Goal: Task Accomplishment & Management: Use online tool/utility

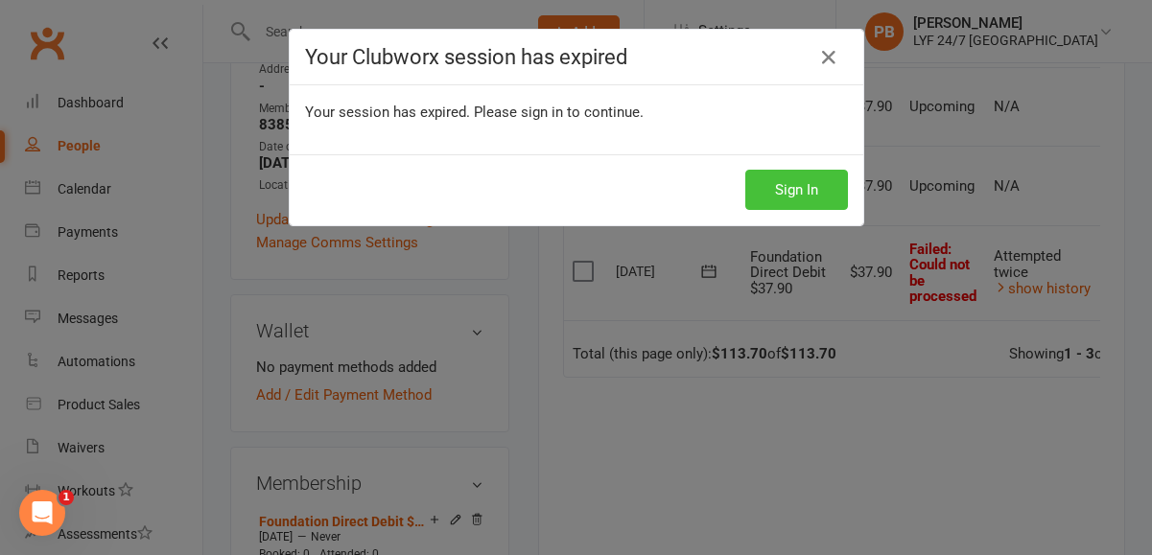
click at [805, 208] on button "Sign In" at bounding box center [796, 190] width 103 height 40
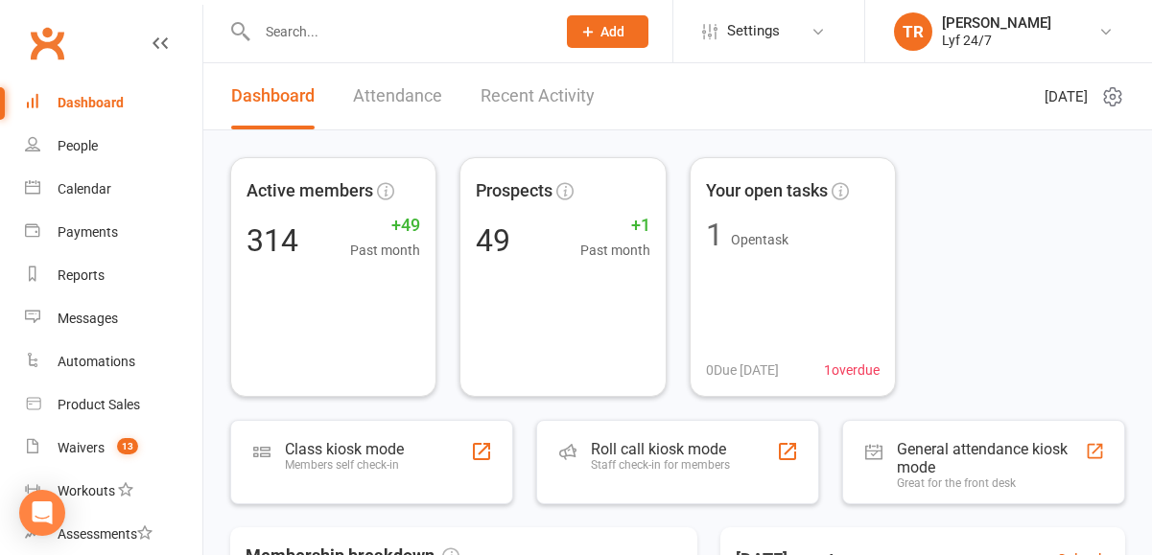
click at [485, 49] on div at bounding box center [386, 31] width 312 height 62
click at [476, 26] on input "text" at bounding box center [396, 31] width 291 height 27
paste input "[EMAIL_ADDRESS][DOMAIN_NAME]"
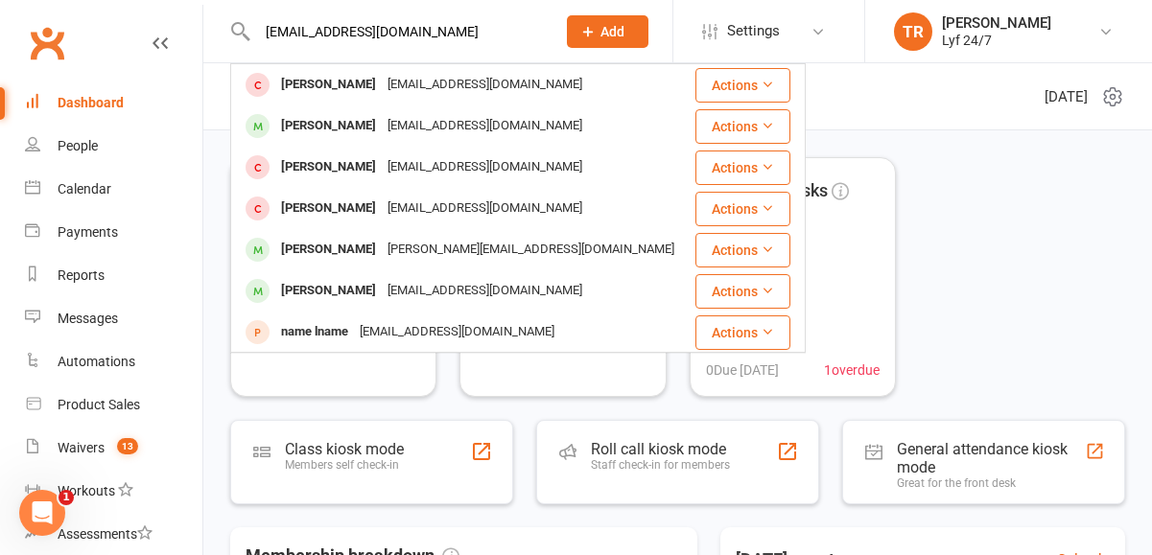
type input "[EMAIL_ADDRESS][DOMAIN_NAME]"
click at [89, 283] on div "Reports" at bounding box center [81, 275] width 47 height 15
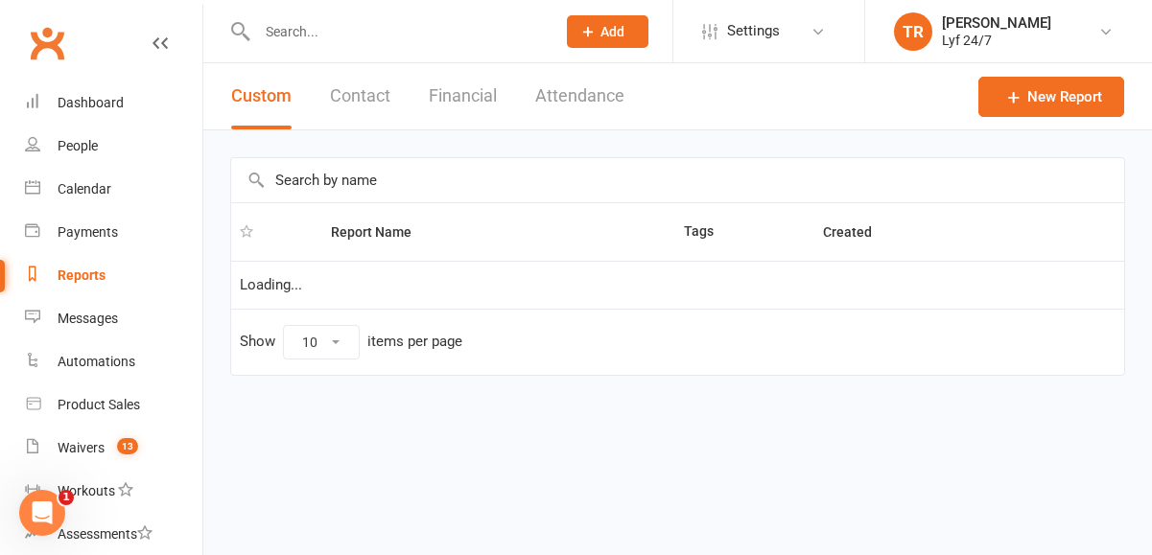
select select "100"
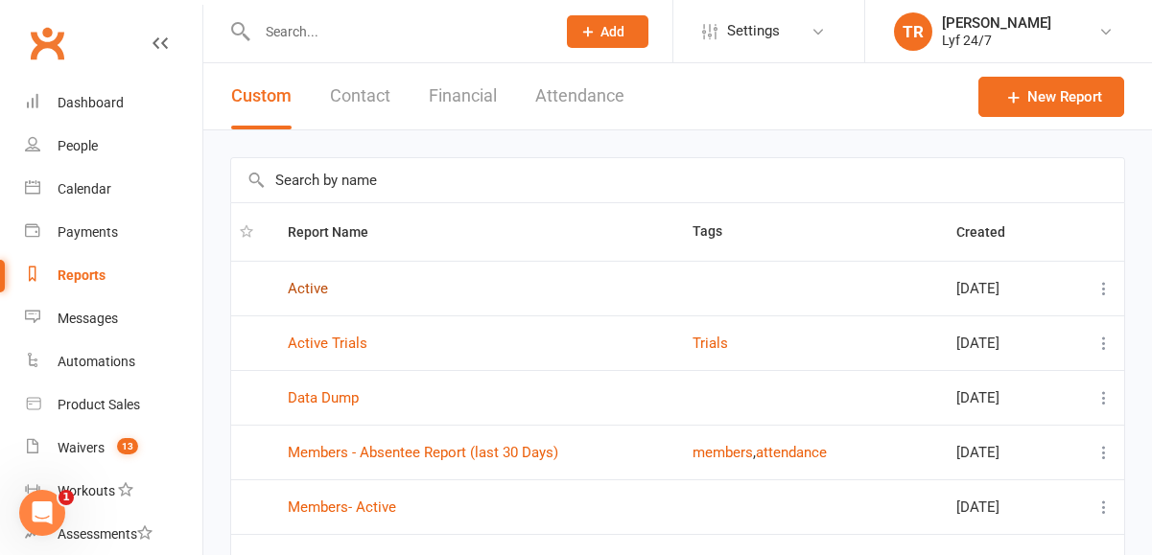
click at [307, 293] on link "Active" at bounding box center [308, 288] width 40 height 17
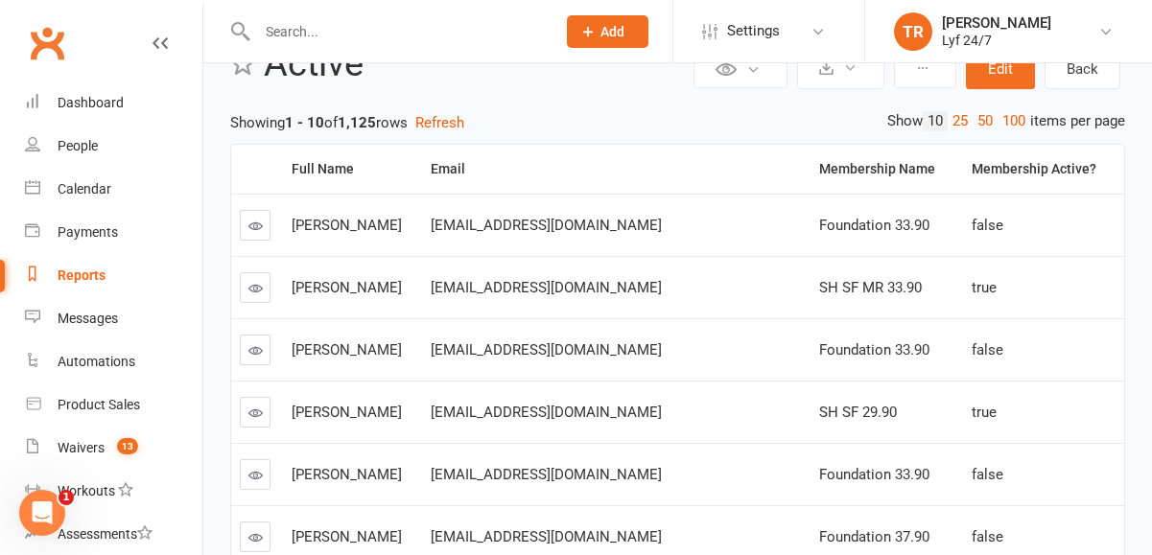
scroll to position [59, 0]
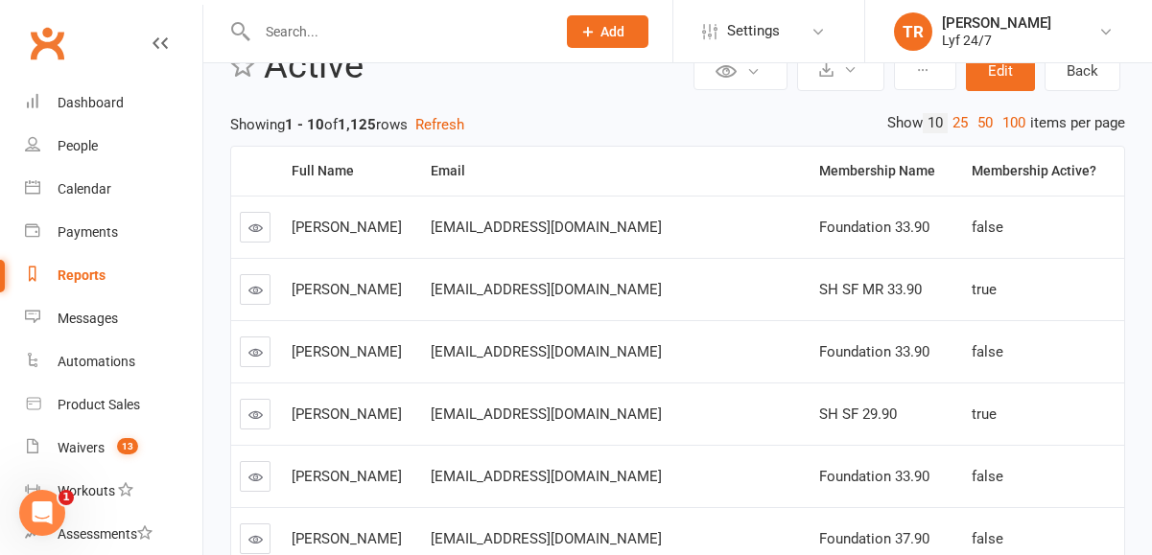
click at [260, 224] on icon at bounding box center [255, 228] width 14 height 14
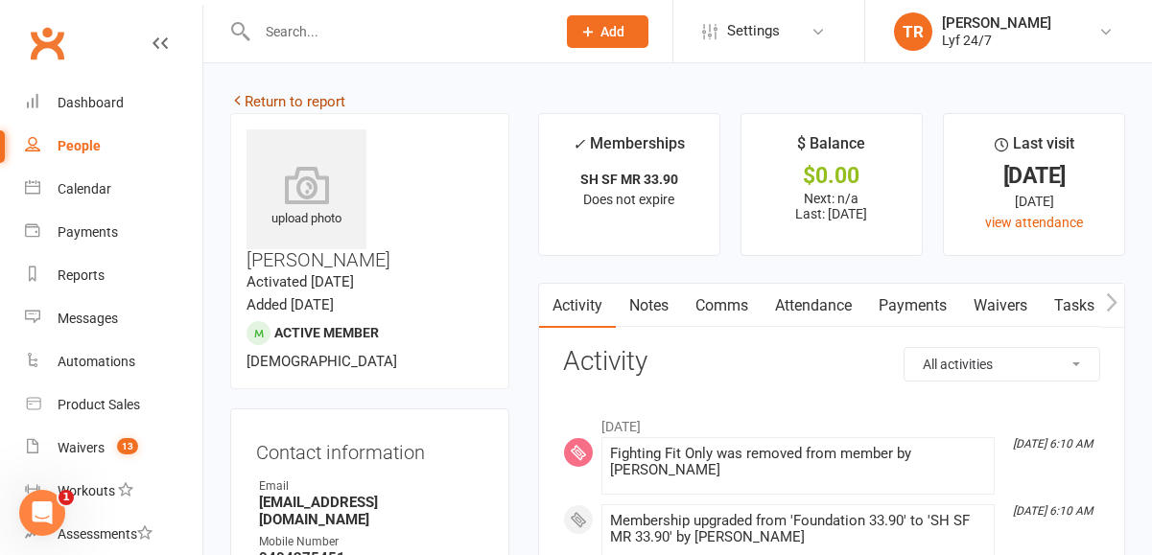
click at [238, 105] on icon at bounding box center [237, 100] width 14 height 14
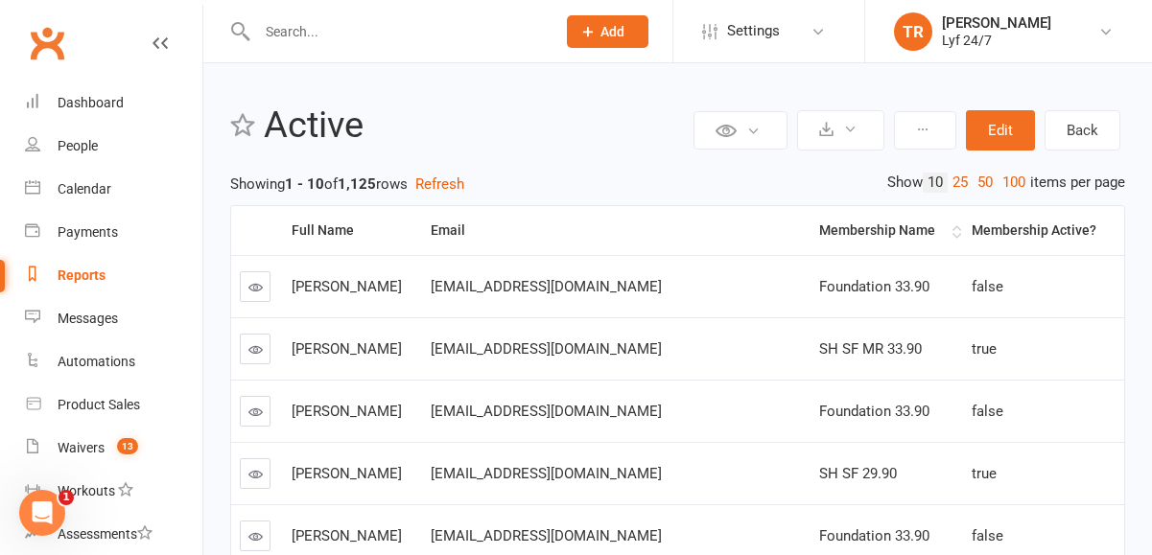
click at [825, 232] on div "Membership Name" at bounding box center [883, 230] width 128 height 14
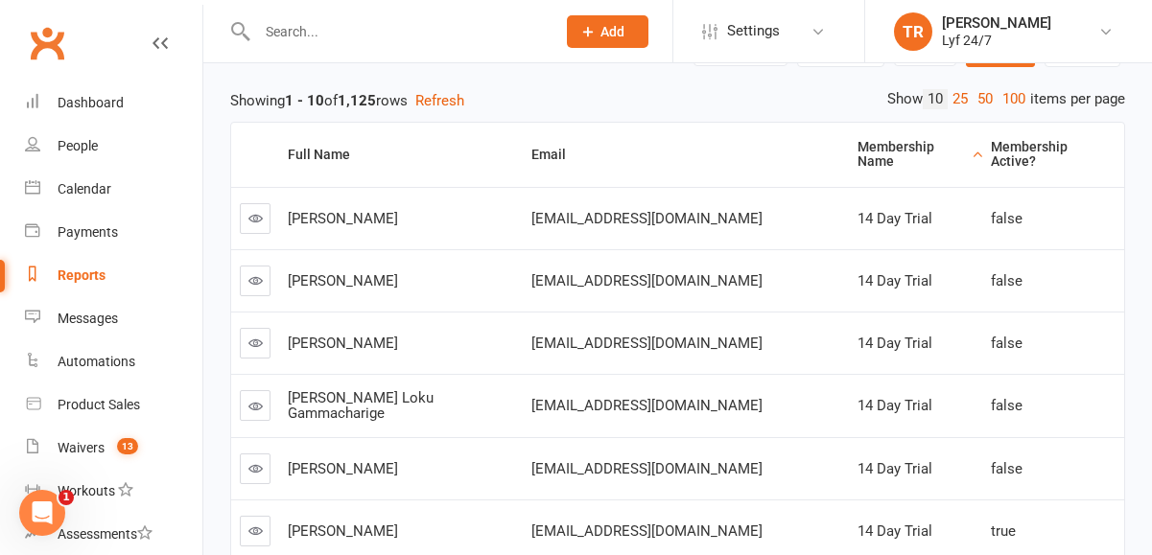
scroll to position [96, 0]
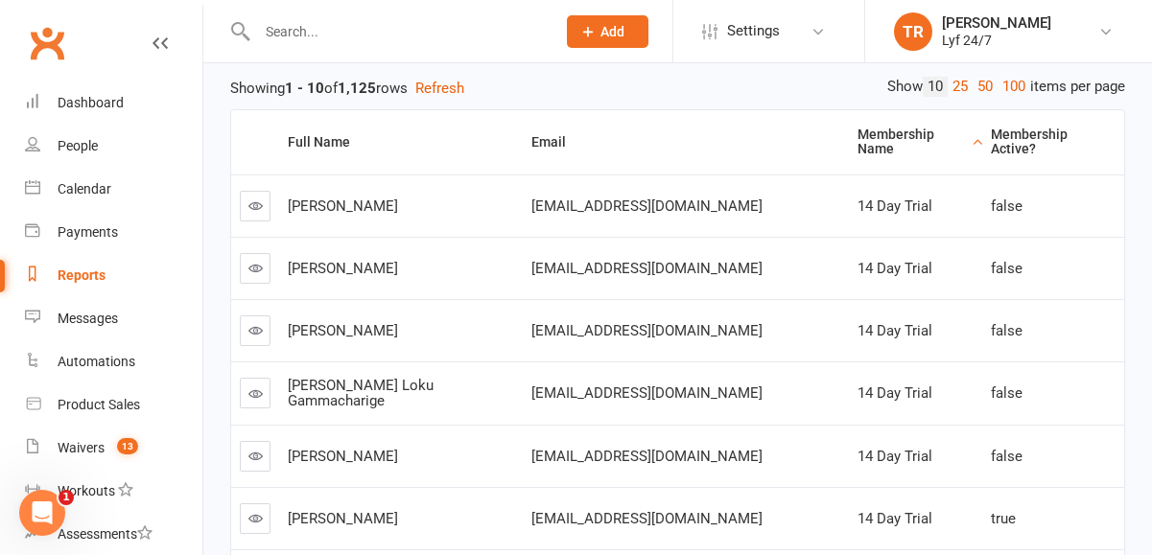
click at [256, 202] on link at bounding box center [255, 206] width 31 height 31
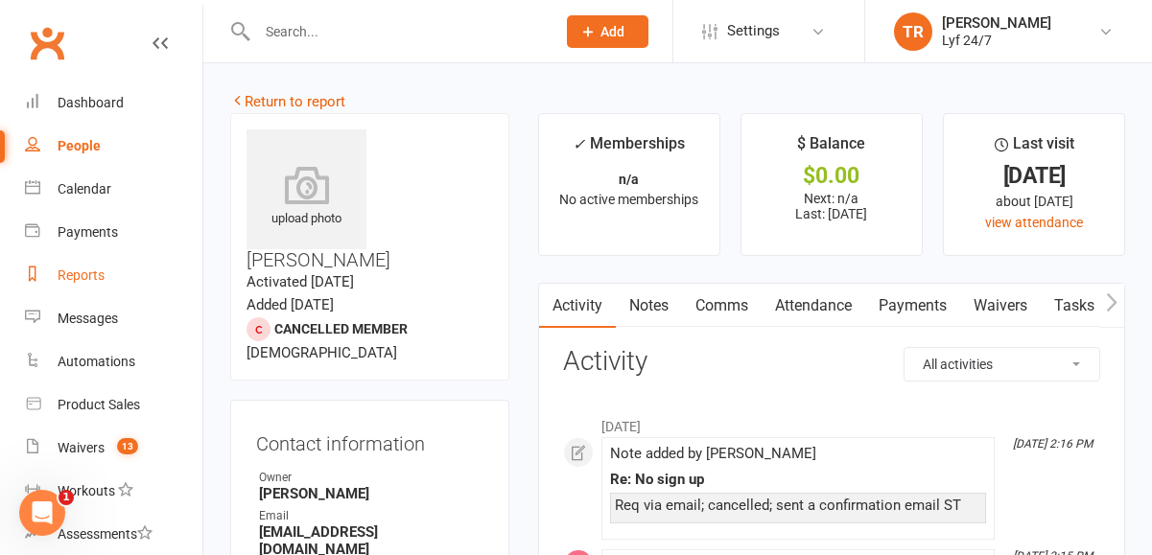
click at [82, 275] on div "Reports" at bounding box center [81, 275] width 47 height 15
select select "100"
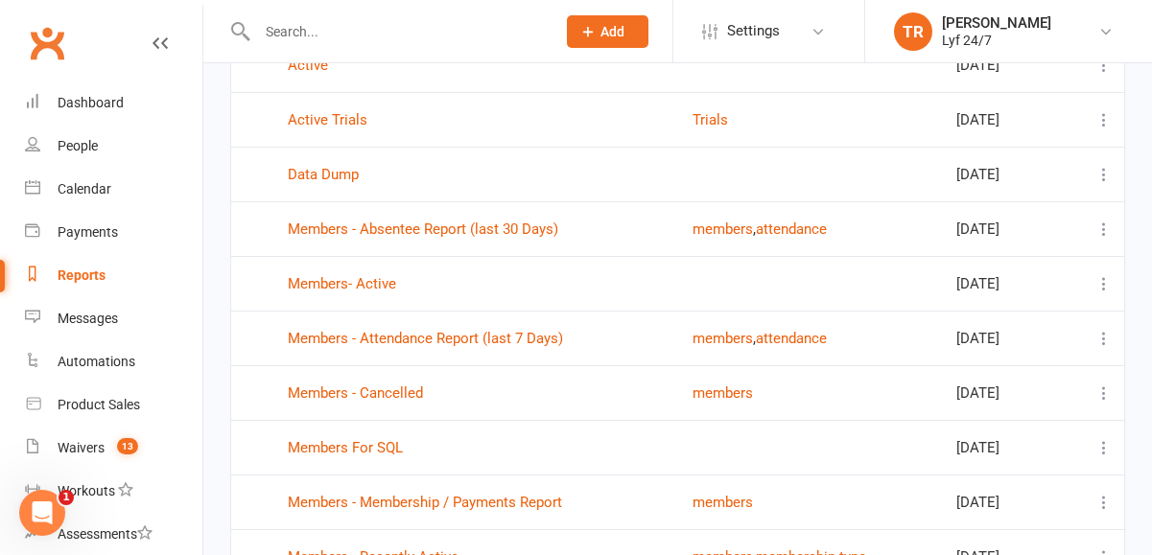
scroll to position [228, 0]
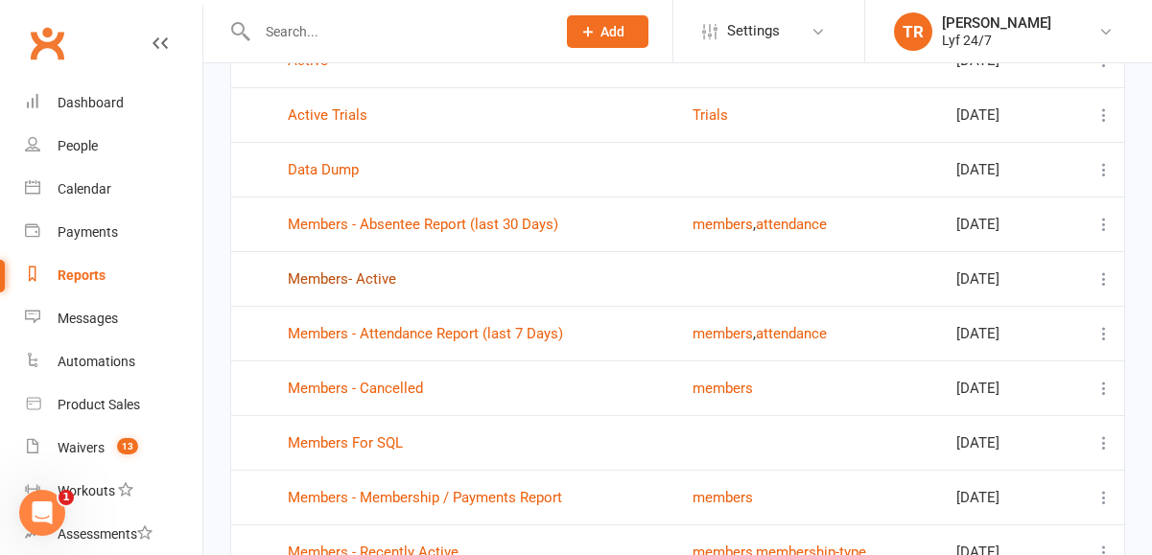
click at [368, 272] on link "Members- Active" at bounding box center [342, 278] width 108 height 17
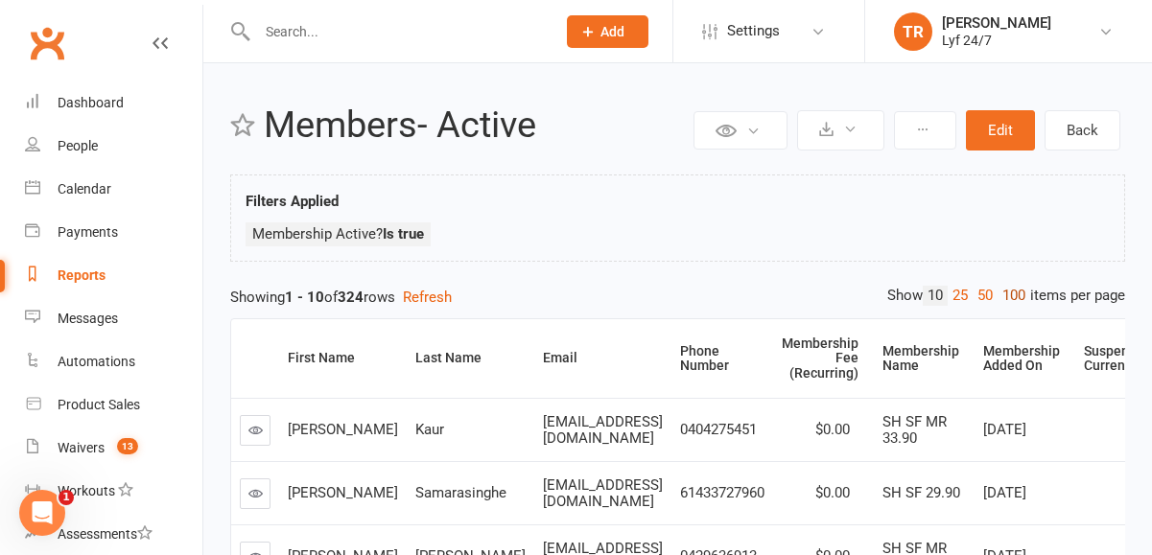
click at [1004, 293] on link "100" at bounding box center [1013, 296] width 33 height 20
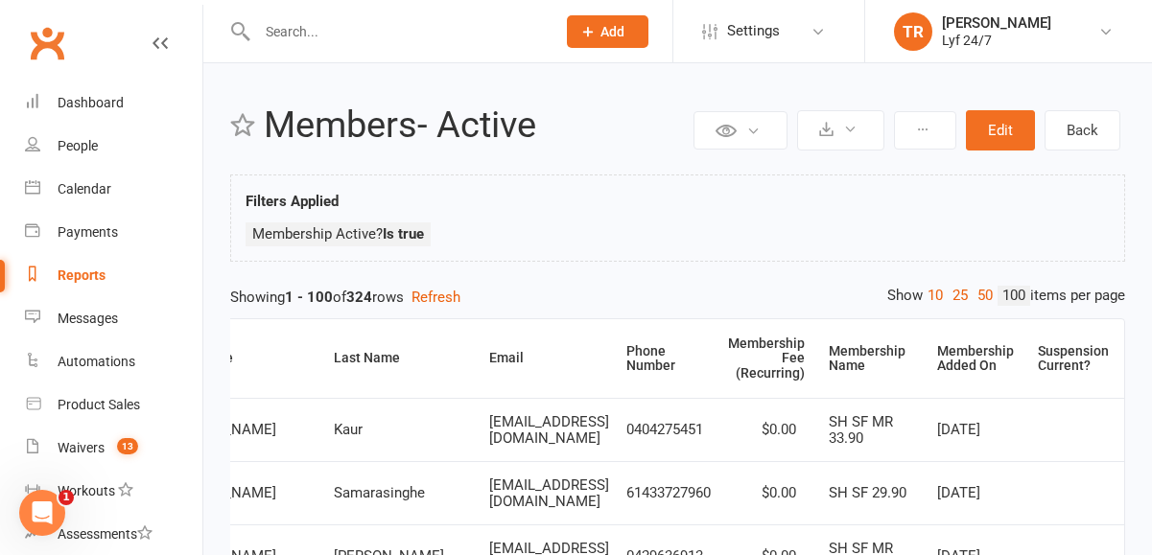
scroll to position [0, 299]
click at [864, 356] on div "Membership Name" at bounding box center [870, 359] width 84 height 30
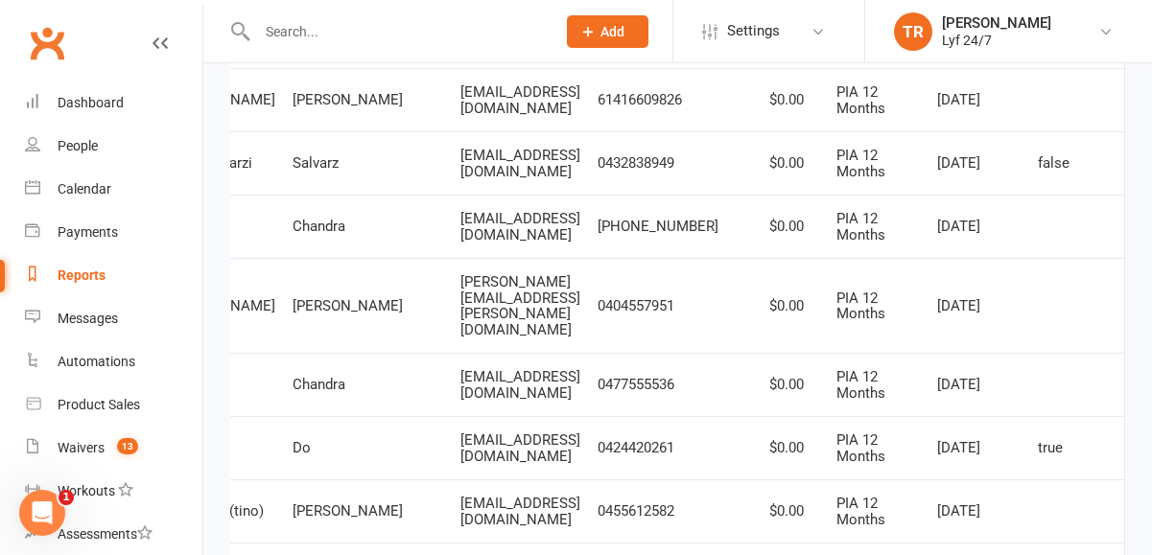
scroll to position [0, 0]
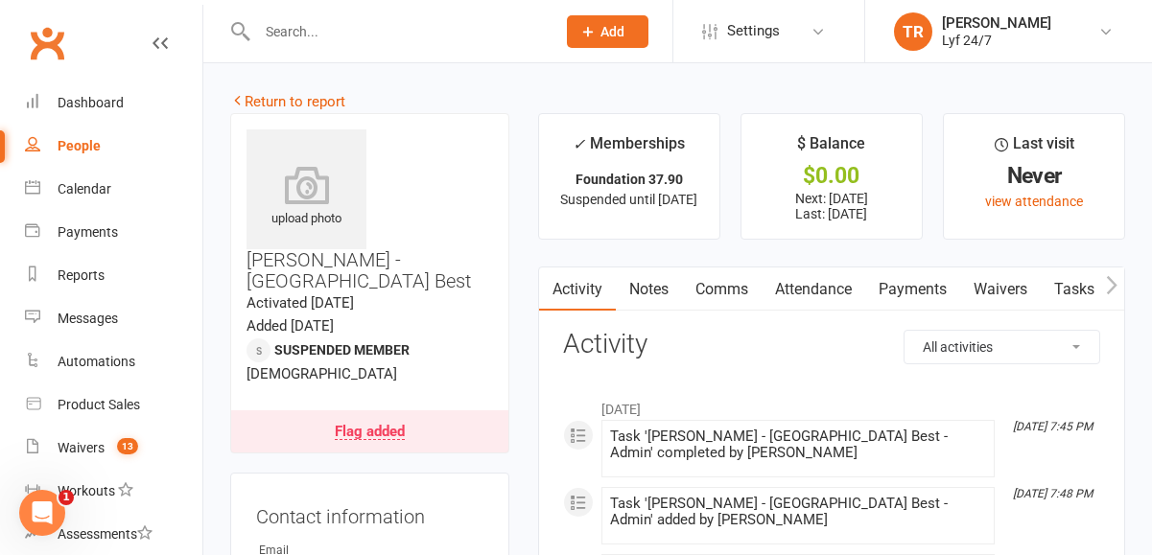
click at [381, 425] on div "Flag added" at bounding box center [370, 432] width 70 height 15
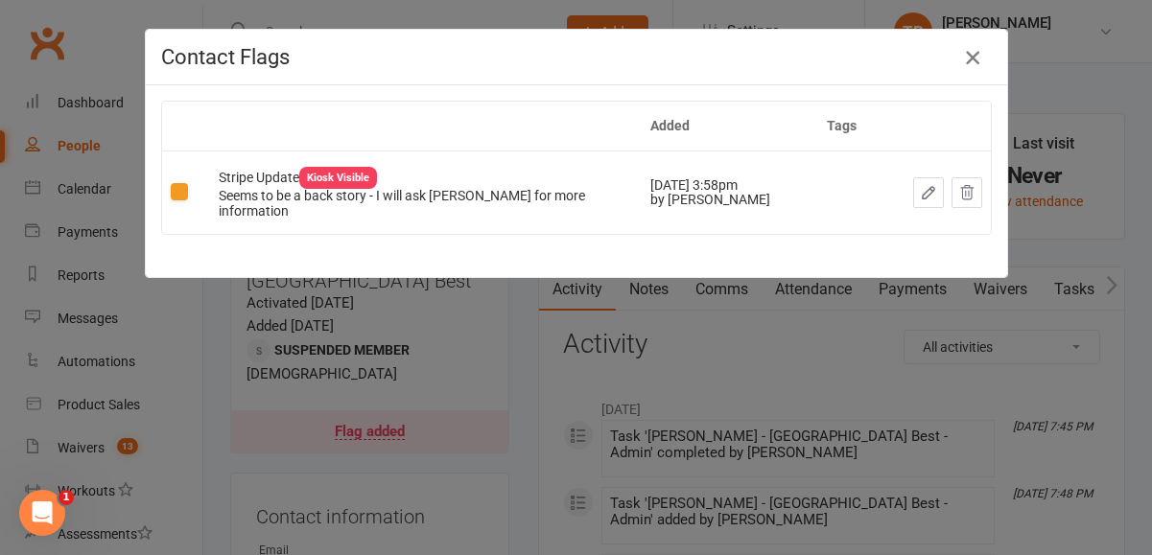
click at [969, 58] on icon "button" at bounding box center [972, 57] width 23 height 23
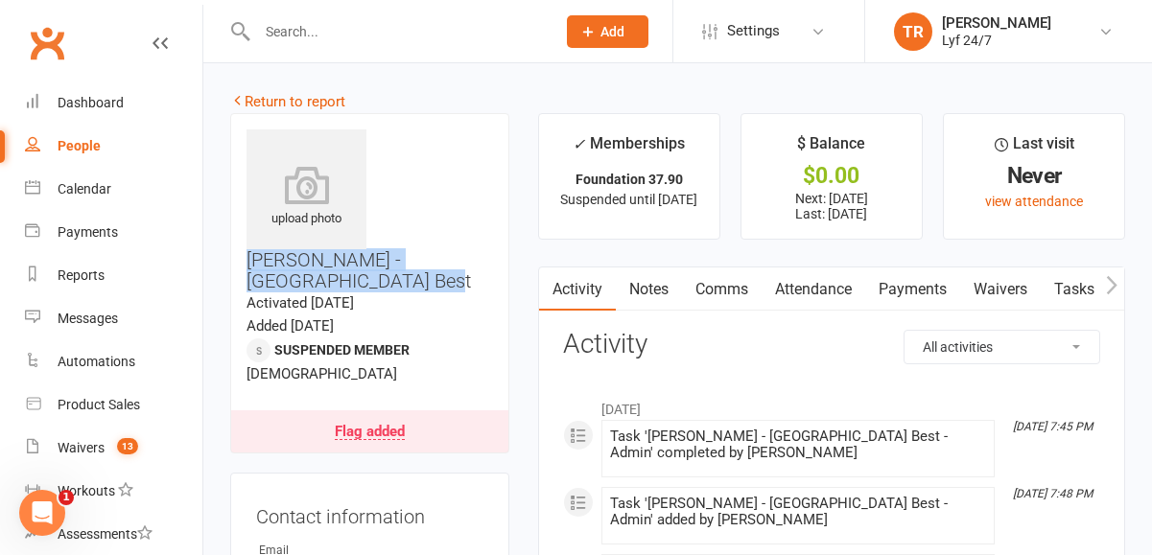
drag, startPoint x: 380, startPoint y: 136, endPoint x: 488, endPoint y: 202, distance: 127.0
click at [488, 202] on h3 "[PERSON_NAME] - [GEOGRAPHIC_DATA] Best" at bounding box center [369, 210] width 246 height 162
copy h3 "[PERSON_NAME] - [GEOGRAPHIC_DATA] Best"
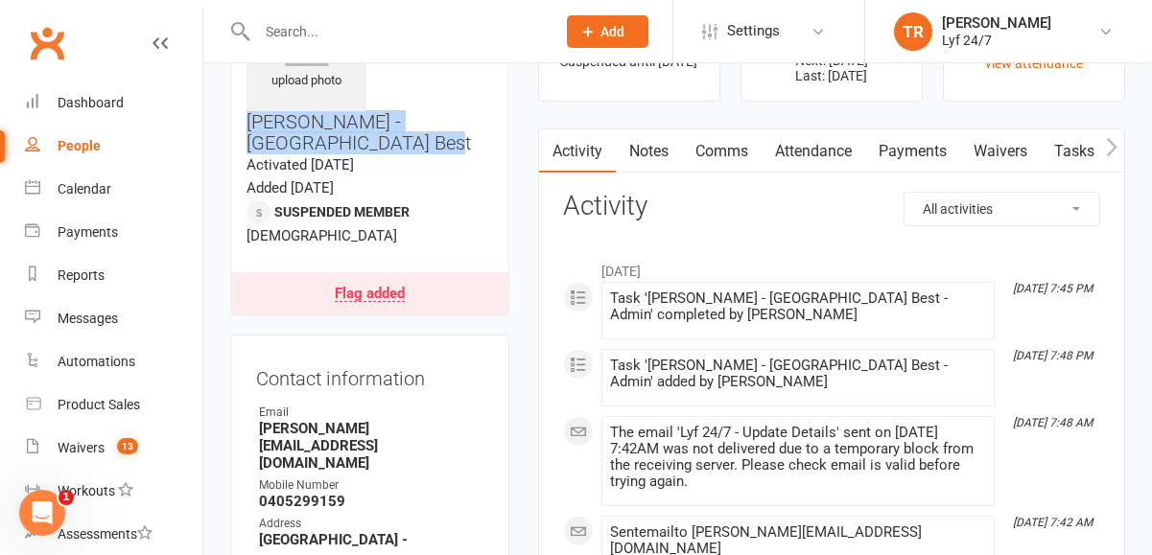
scroll to position [128, 0]
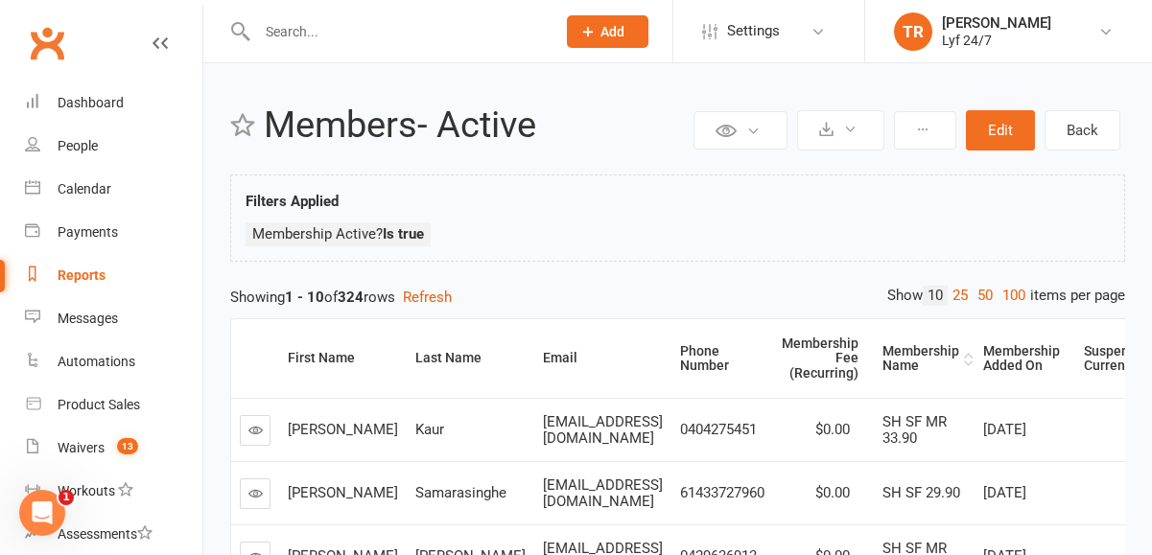
click at [959, 353] on div "Membership Name" at bounding box center [920, 359] width 77 height 30
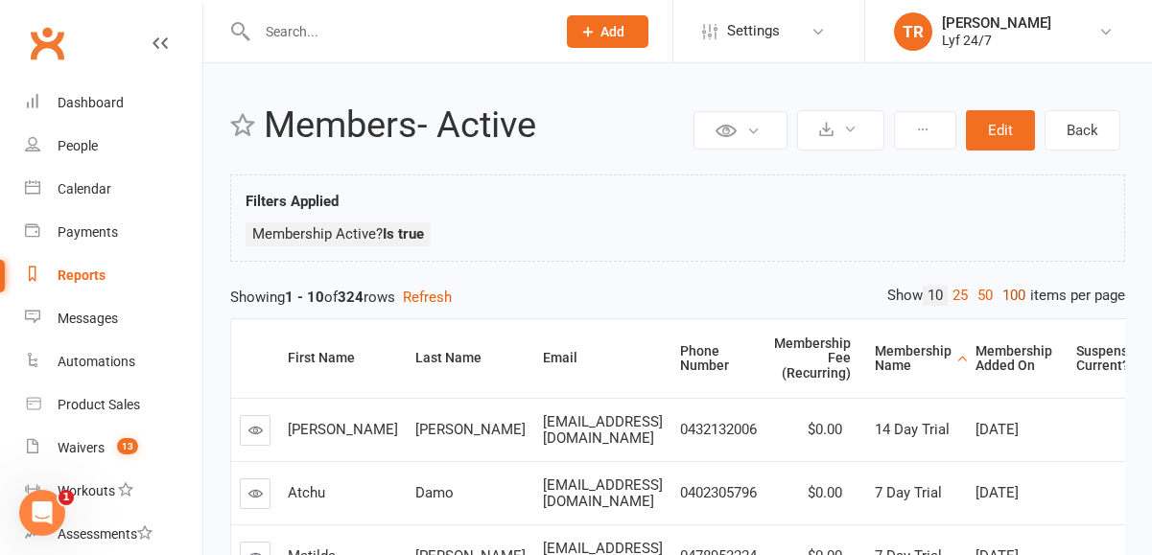
click at [1010, 291] on link "100" at bounding box center [1013, 296] width 33 height 20
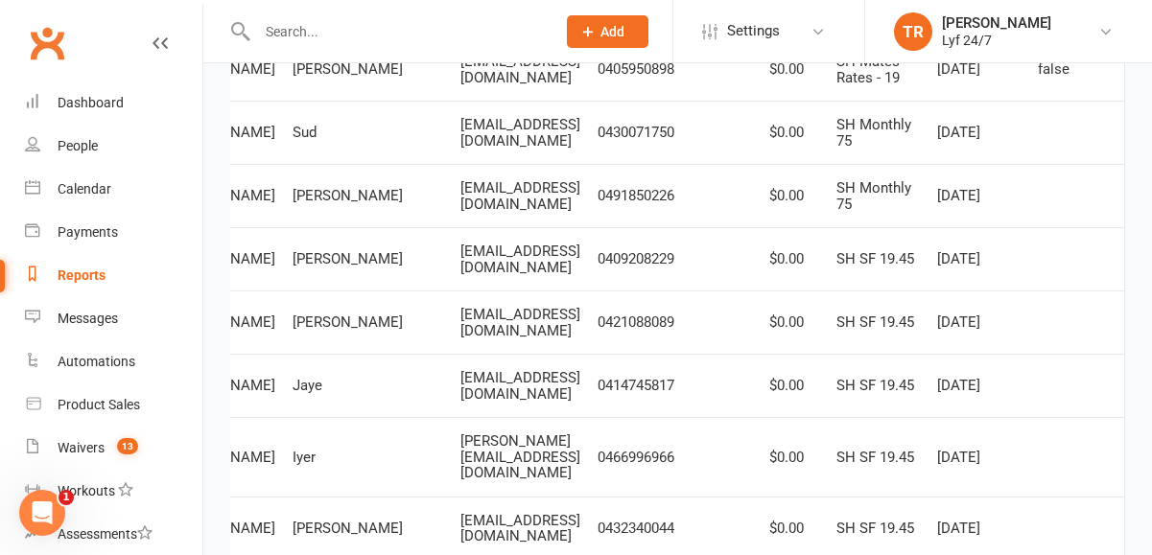
scroll to position [6333, 0]
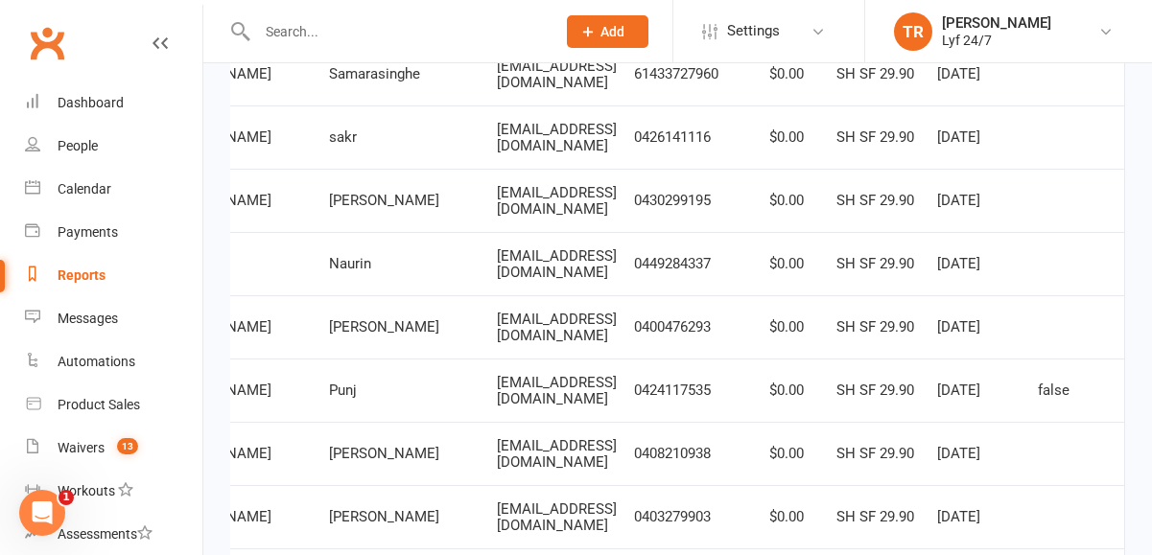
scroll to position [0, 0]
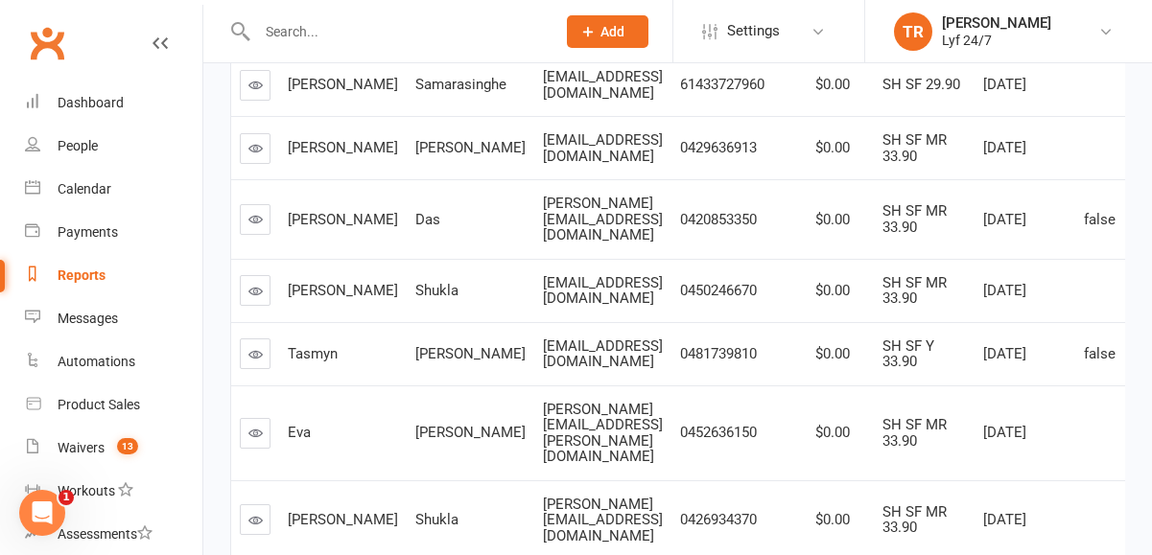
click at [256, 212] on icon at bounding box center [255, 219] width 14 height 14
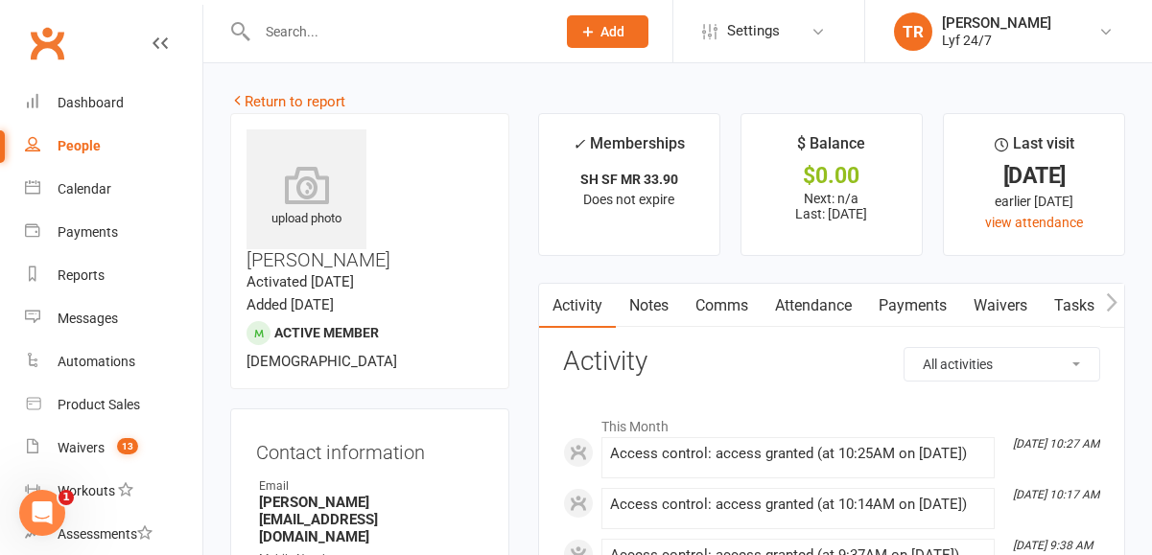
drag, startPoint x: 383, startPoint y: 138, endPoint x: 440, endPoint y: 161, distance: 62.0
click at [440, 161] on h3 "[PERSON_NAME]" at bounding box center [369, 199] width 246 height 141
copy h3 "[PERSON_NAME]"
click at [72, 145] on div "People" at bounding box center [79, 145] width 43 height 15
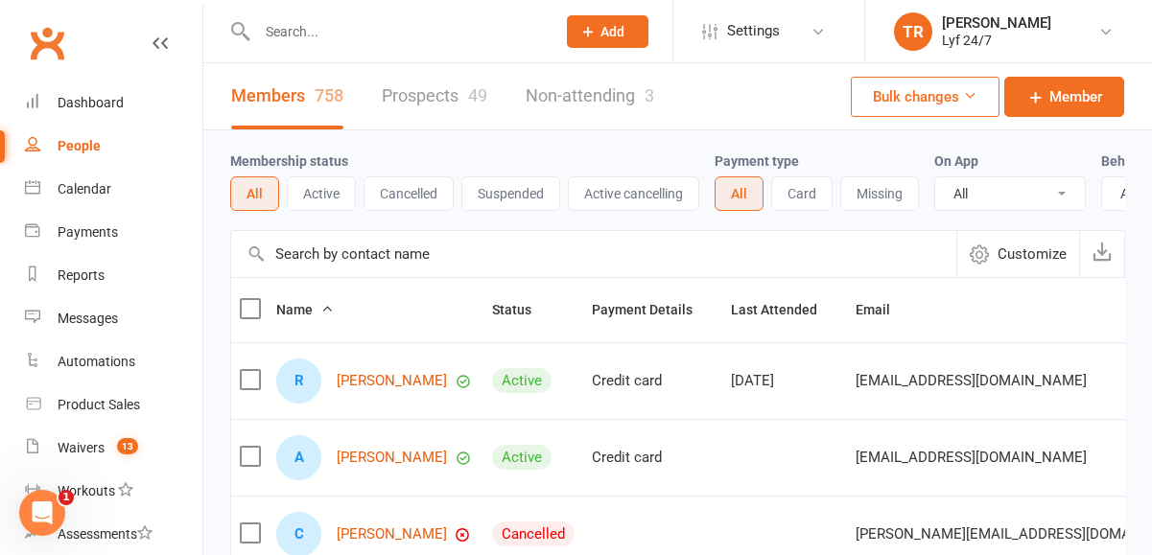
click at [323, 191] on button "Active" at bounding box center [321, 193] width 69 height 35
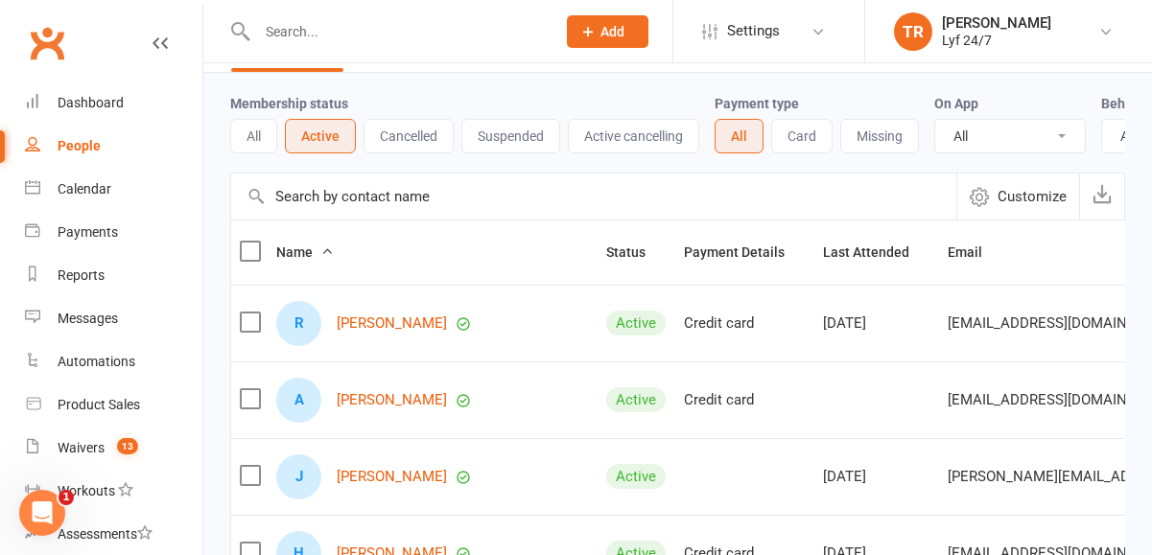
scroll to position [0, 7]
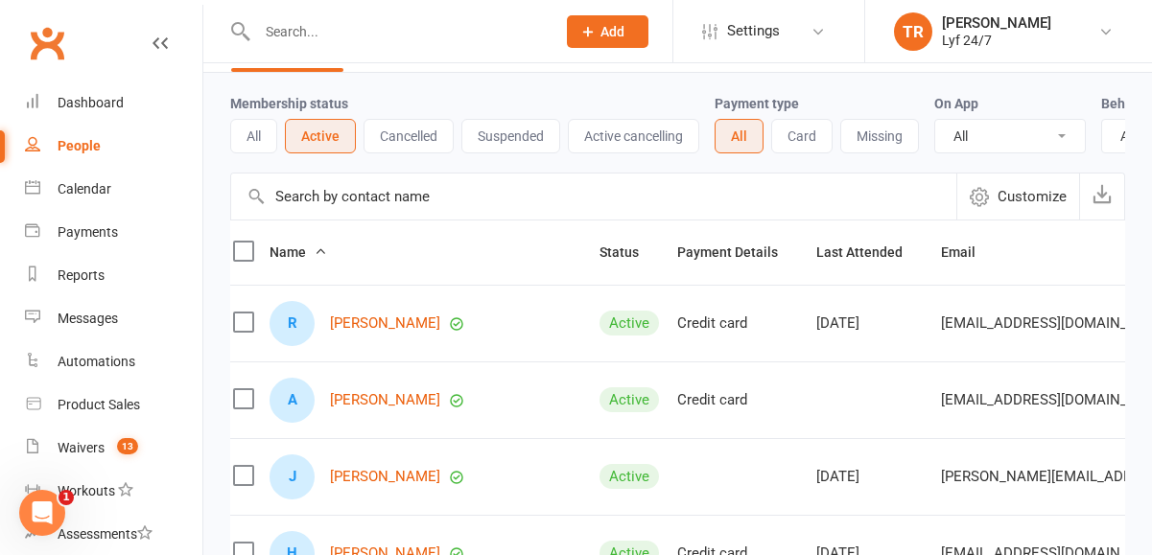
click at [1029, 202] on span "Customize" at bounding box center [1031, 196] width 69 height 23
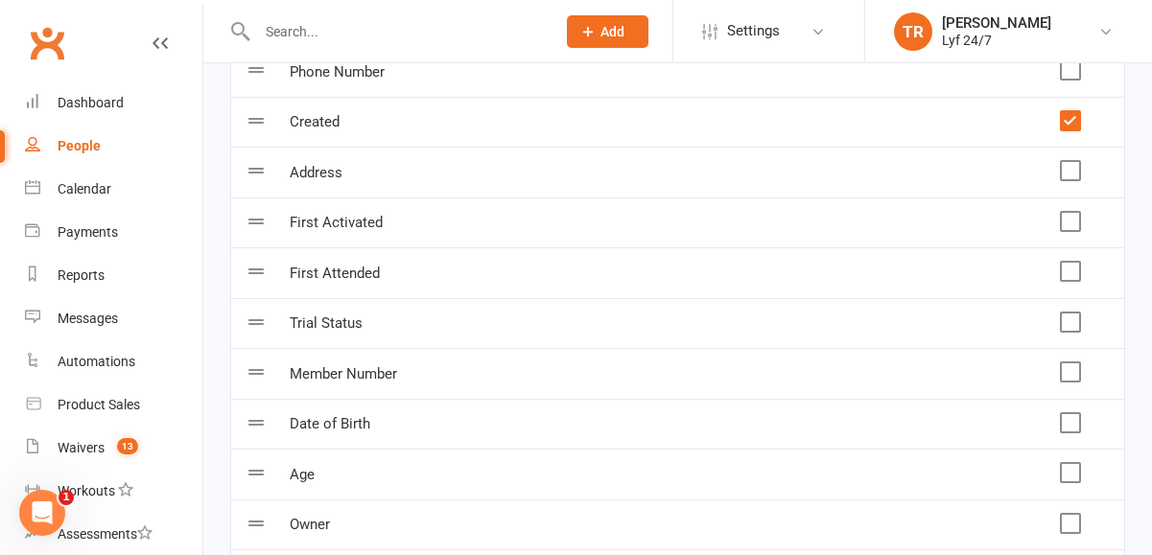
scroll to position [0, 0]
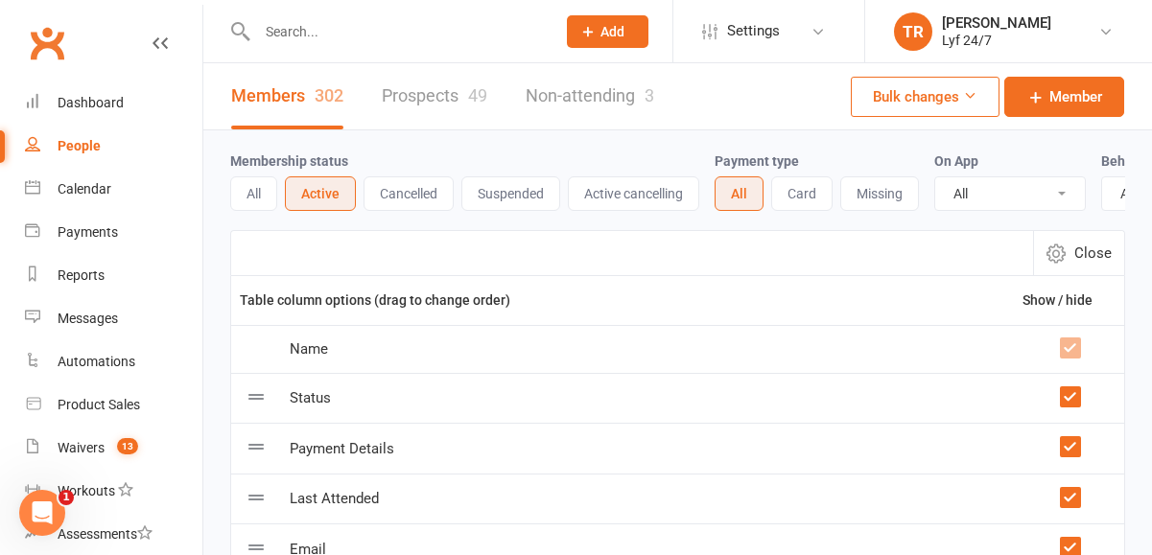
click at [323, 187] on button "Active" at bounding box center [320, 193] width 71 height 35
click at [1062, 258] on icon "button" at bounding box center [1055, 253] width 19 height 19
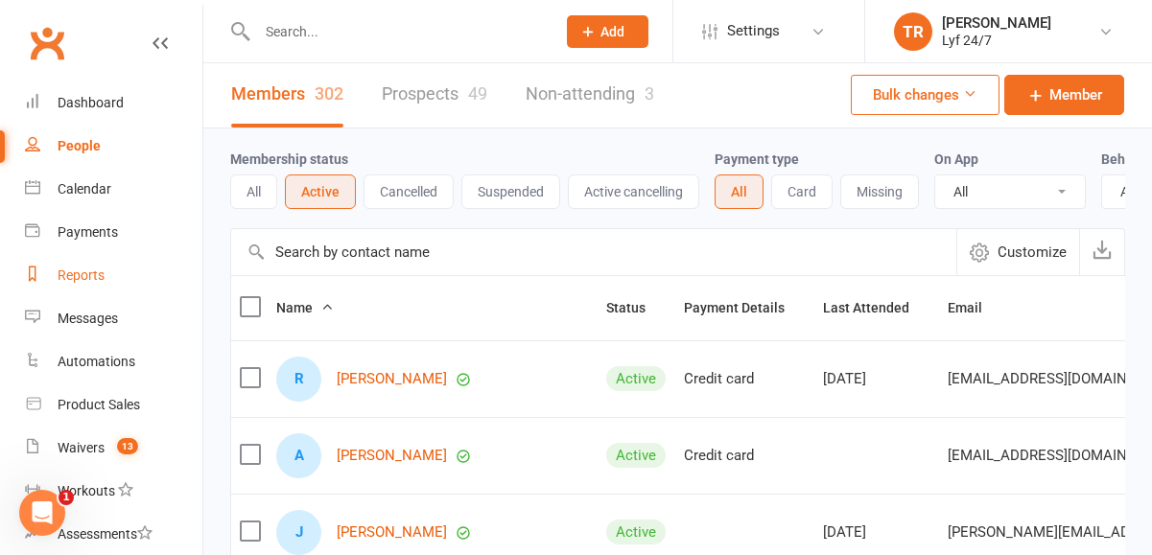
click at [75, 283] on link "Reports" at bounding box center [113, 275] width 177 height 43
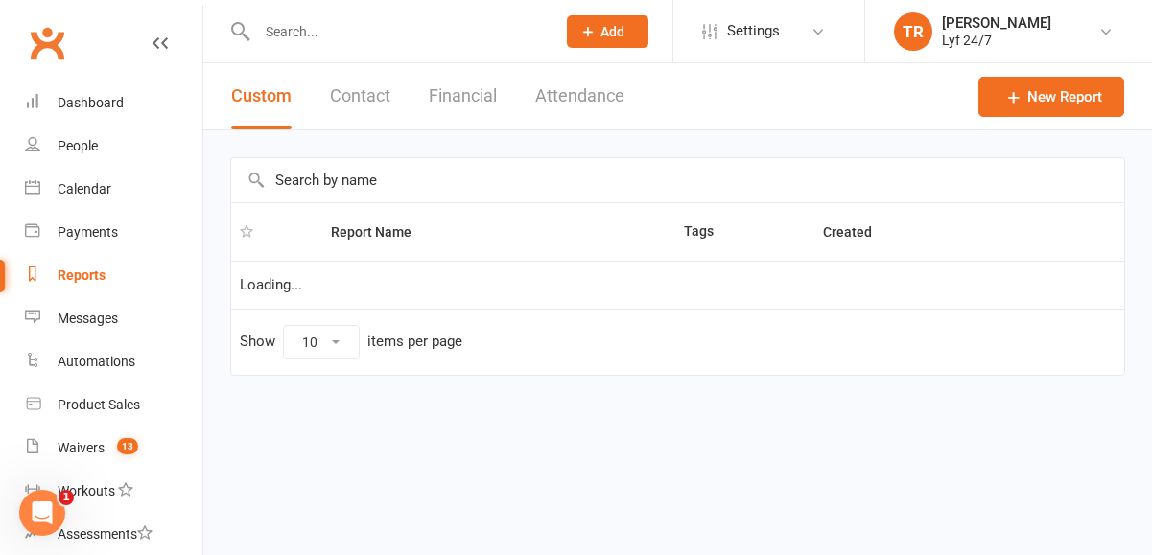
select select "100"
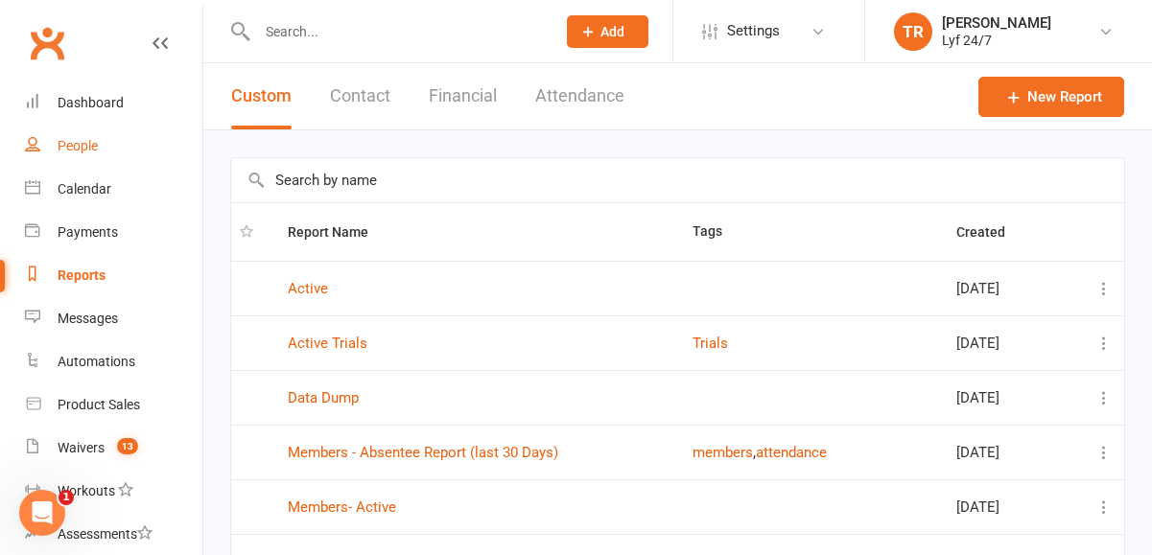
click at [74, 146] on div "People" at bounding box center [78, 145] width 40 height 15
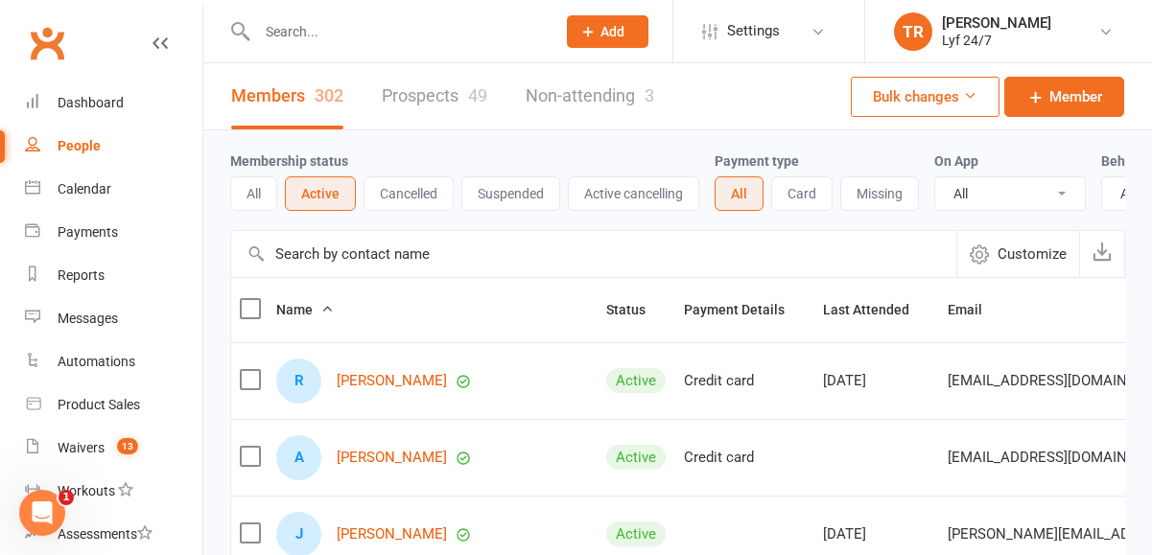
click at [886, 191] on button "Missing" at bounding box center [879, 193] width 79 height 35
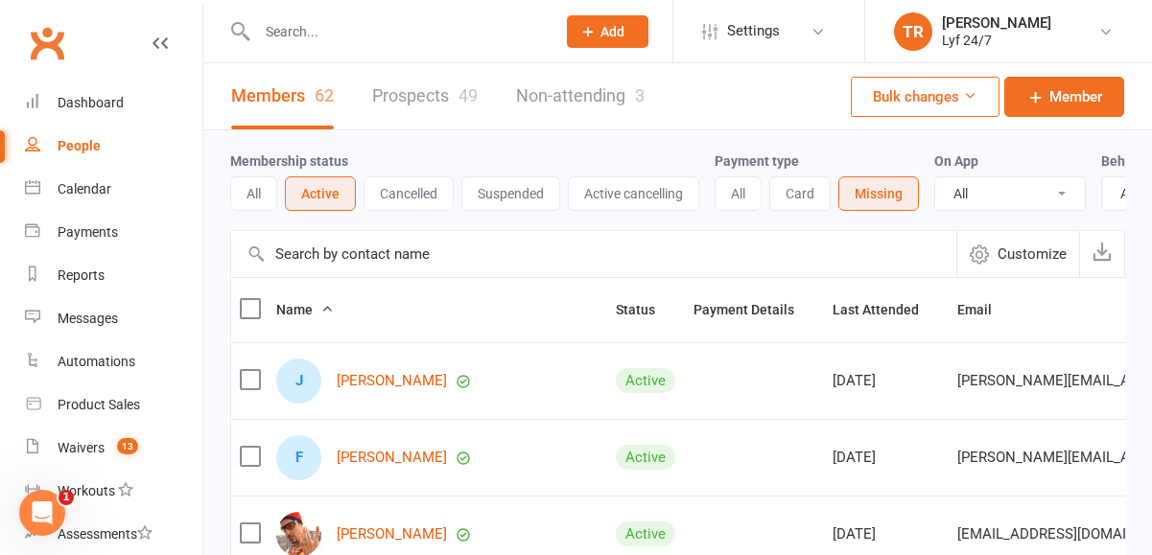
click at [257, 201] on button "All" at bounding box center [253, 193] width 47 height 35
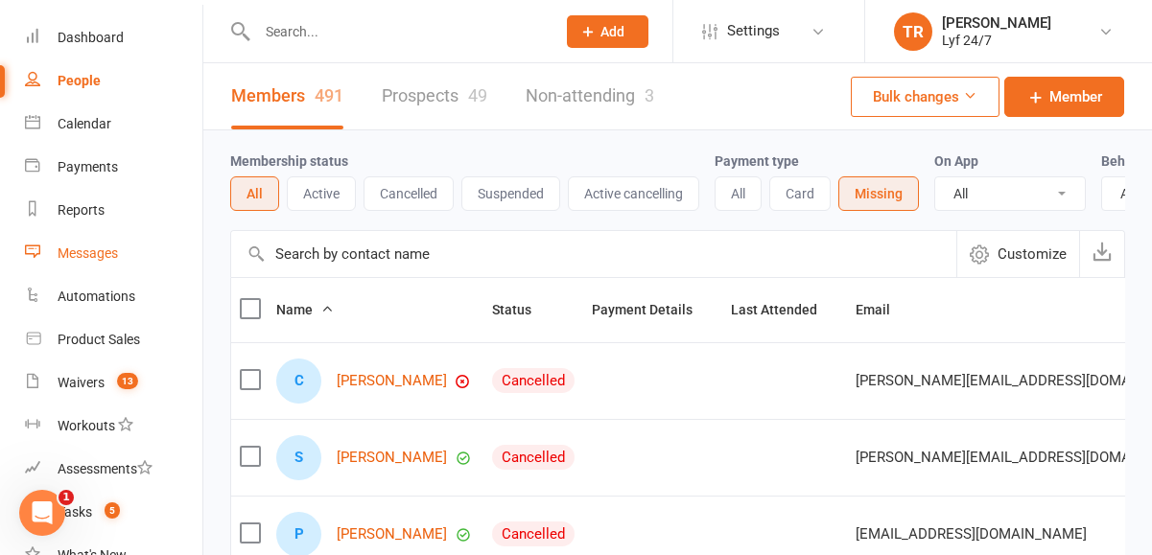
scroll to position [71, 0]
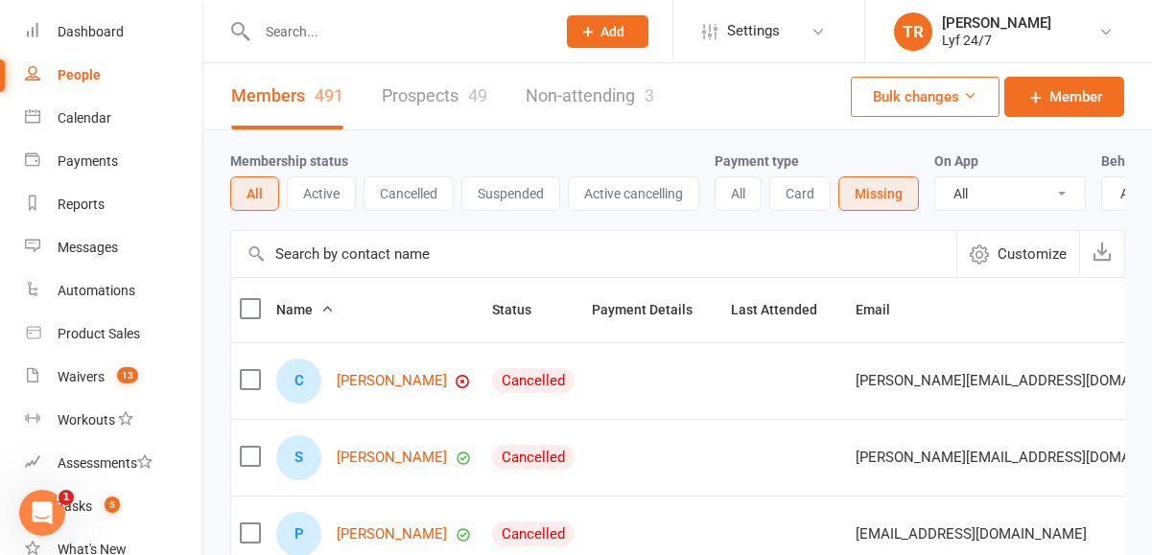
click at [326, 198] on button "Active" at bounding box center [321, 193] width 69 height 35
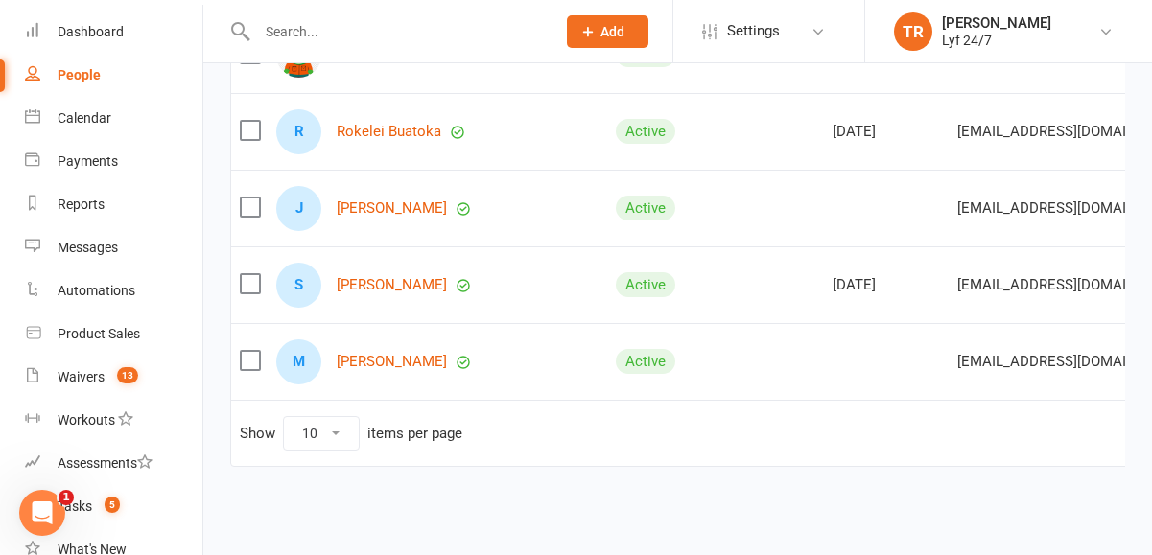
scroll to position [711, 0]
click at [336, 429] on select "10 25 50 100" at bounding box center [321, 432] width 75 height 33
select select "100"
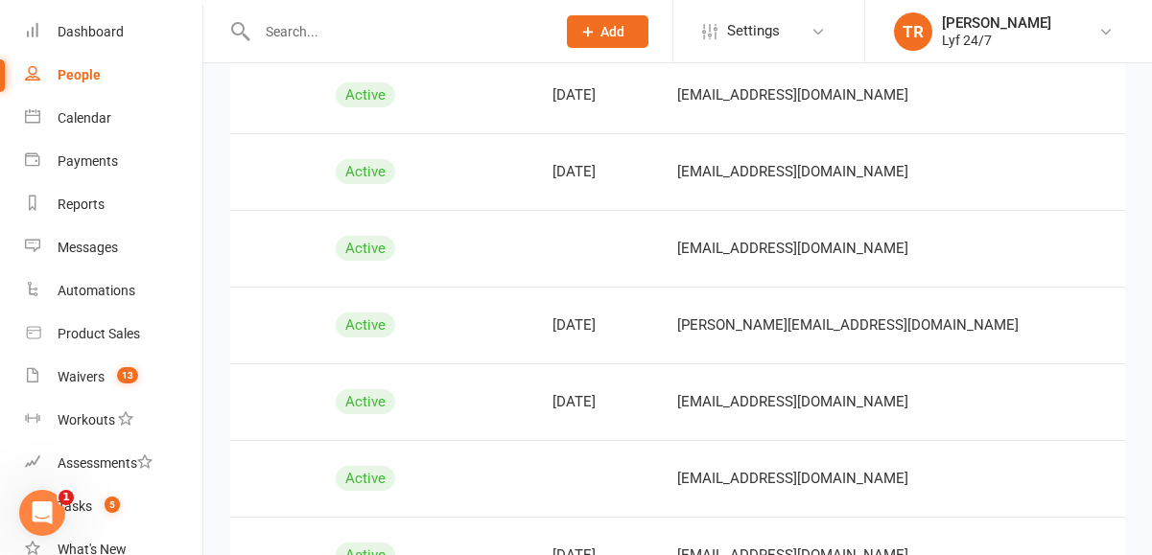
scroll to position [0, 0]
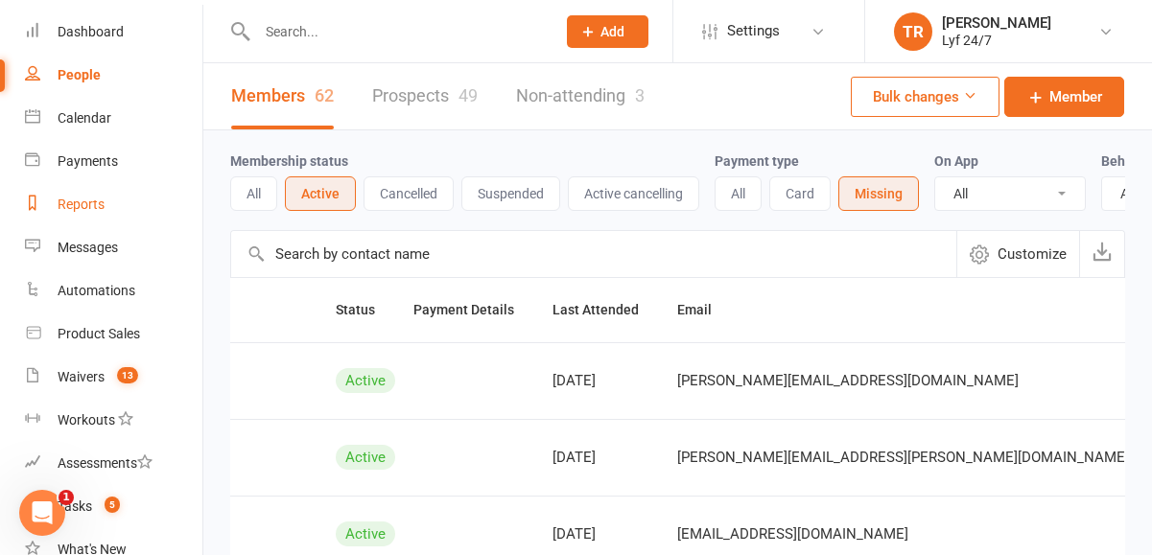
click at [83, 216] on link "Reports" at bounding box center [113, 204] width 177 height 43
select select "100"
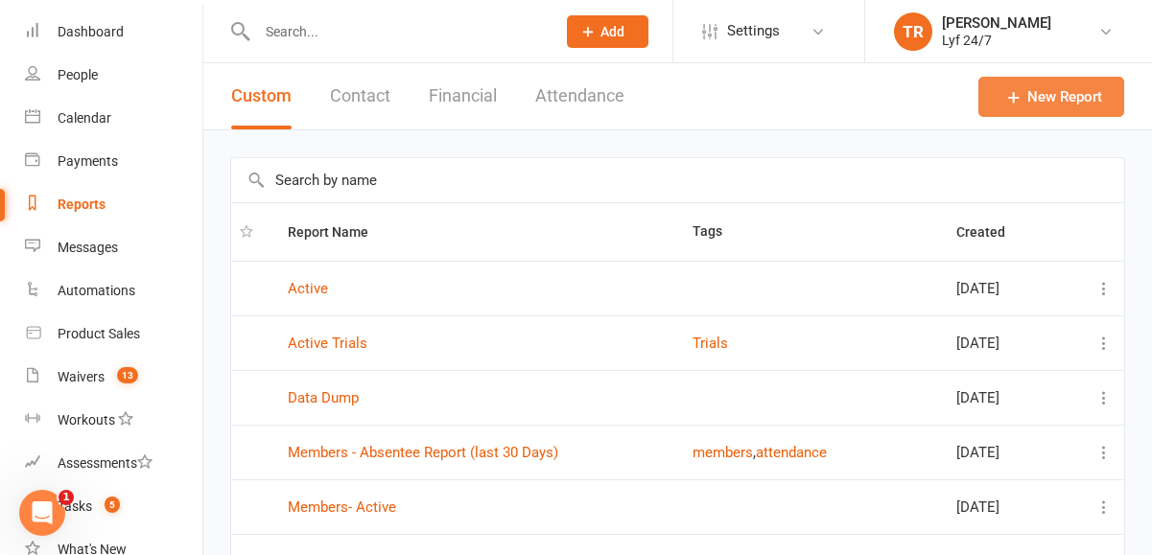
click at [1056, 98] on link "New Report" at bounding box center [1051, 97] width 146 height 40
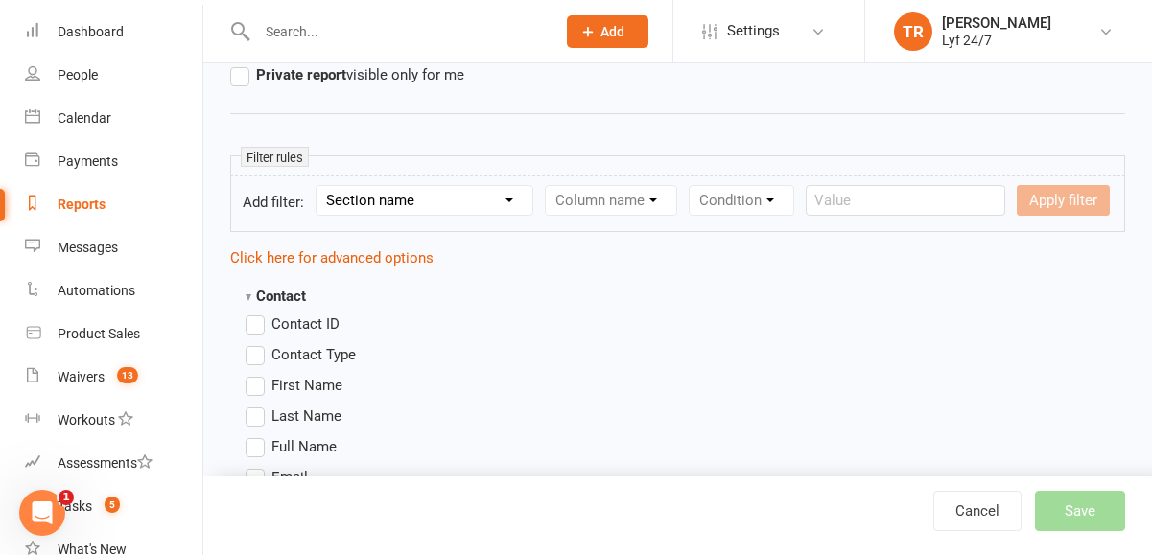
scroll to position [382, 0]
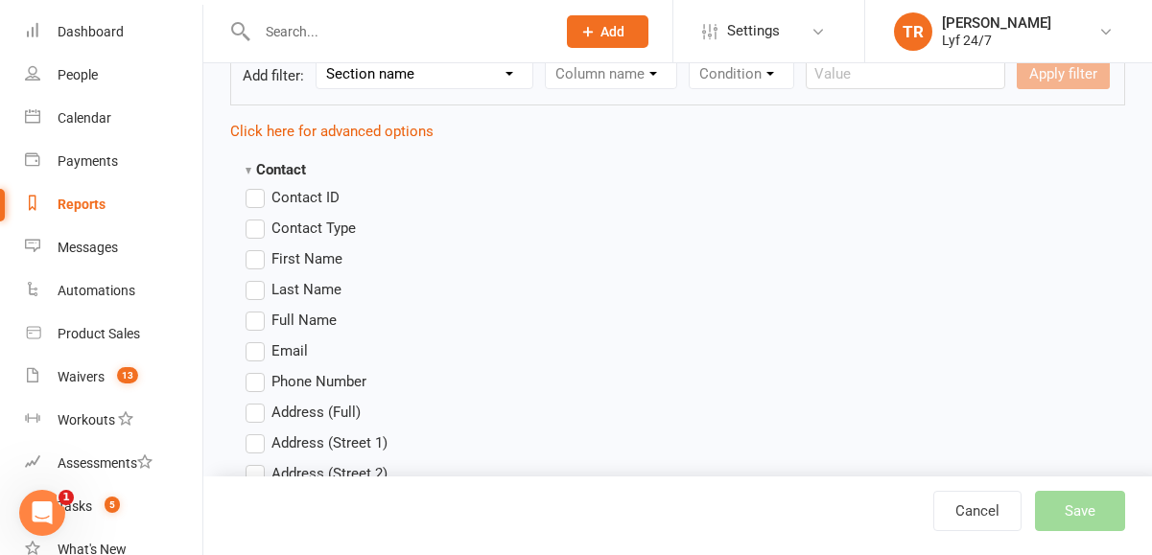
click at [258, 260] on label "First Name" at bounding box center [293, 258] width 97 height 23
click at [258, 247] on input "First Name" at bounding box center [251, 247] width 12 height 0
click at [258, 296] on label "Last Name" at bounding box center [293, 289] width 96 height 23
click at [258, 278] on input "Last Name" at bounding box center [251, 278] width 12 height 0
click at [257, 293] on label "Last Name" at bounding box center [293, 289] width 96 height 23
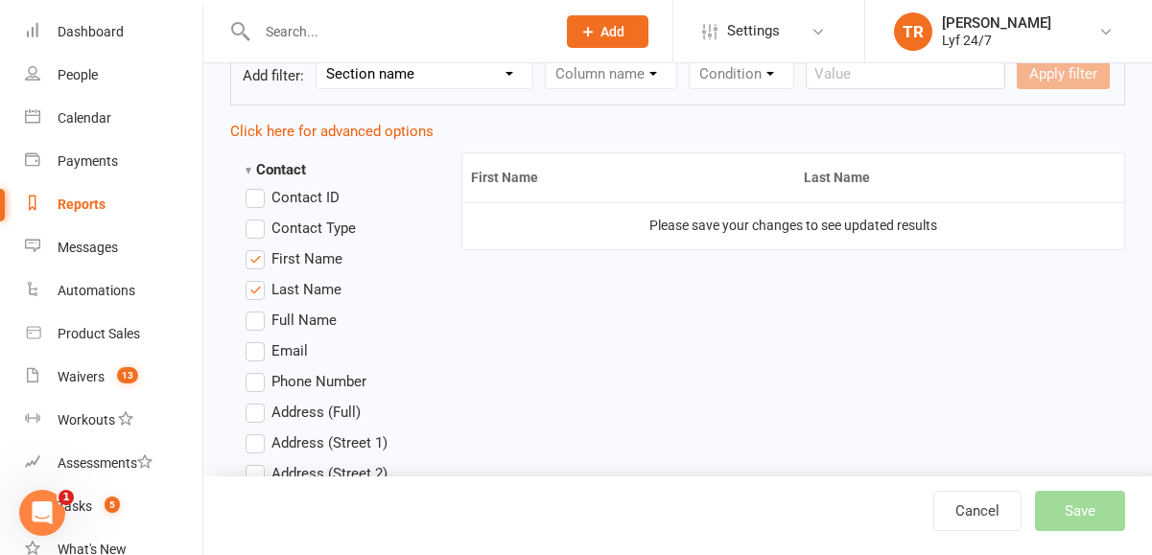
click at [257, 278] on input "Last Name" at bounding box center [251, 278] width 12 height 0
click at [257, 261] on label "First Name" at bounding box center [293, 258] width 97 height 23
click at [257, 247] on input "First Name" at bounding box center [251, 247] width 12 height 0
click at [258, 319] on label "Full Name" at bounding box center [290, 320] width 91 height 23
click at [258, 309] on input "Full Name" at bounding box center [251, 309] width 12 height 0
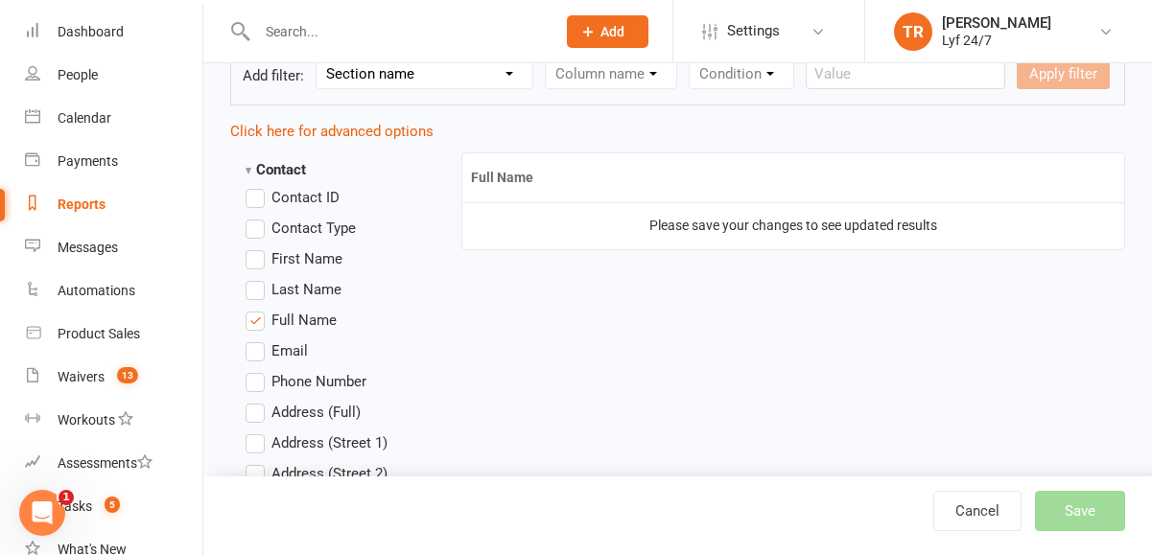
click at [258, 354] on label "Email" at bounding box center [276, 350] width 62 height 23
click at [258, 339] on input "Email" at bounding box center [251, 339] width 12 height 0
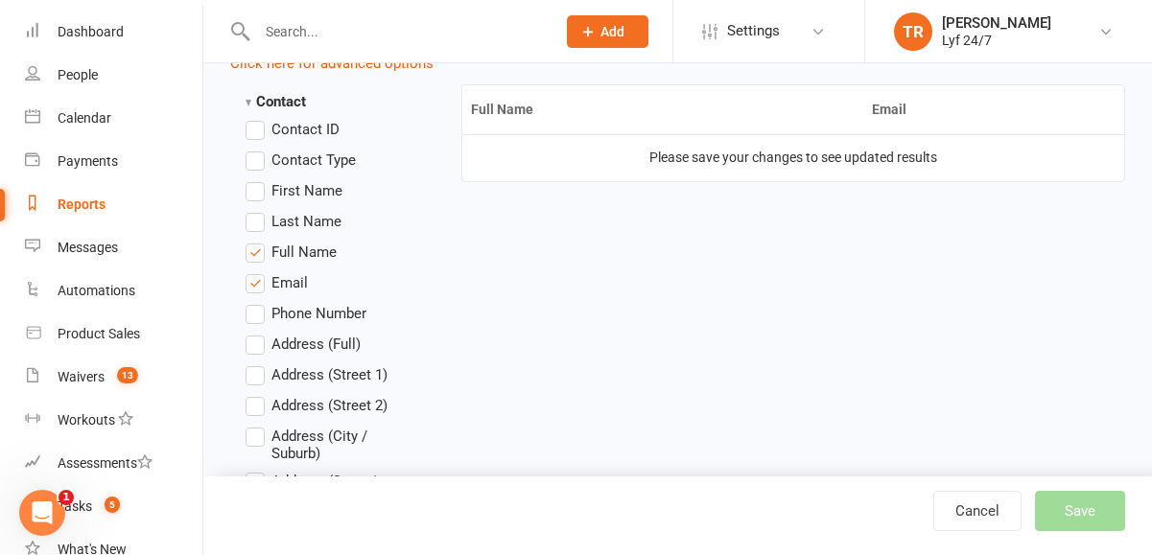
scroll to position [457, 0]
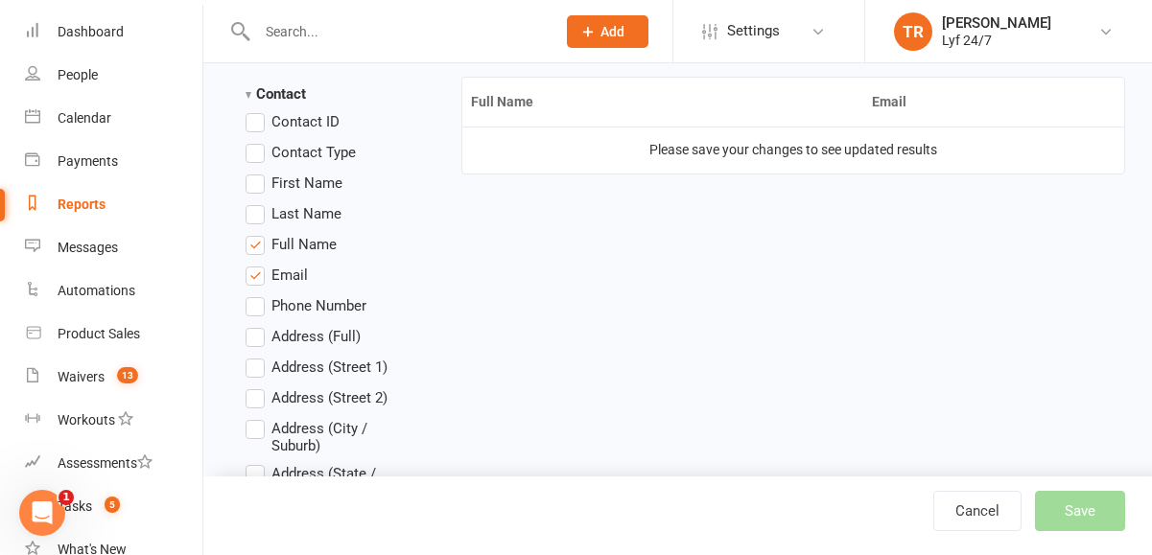
click at [252, 312] on label "Phone Number" at bounding box center [305, 305] width 121 height 23
click at [252, 294] on input "Phone Number" at bounding box center [251, 294] width 12 height 0
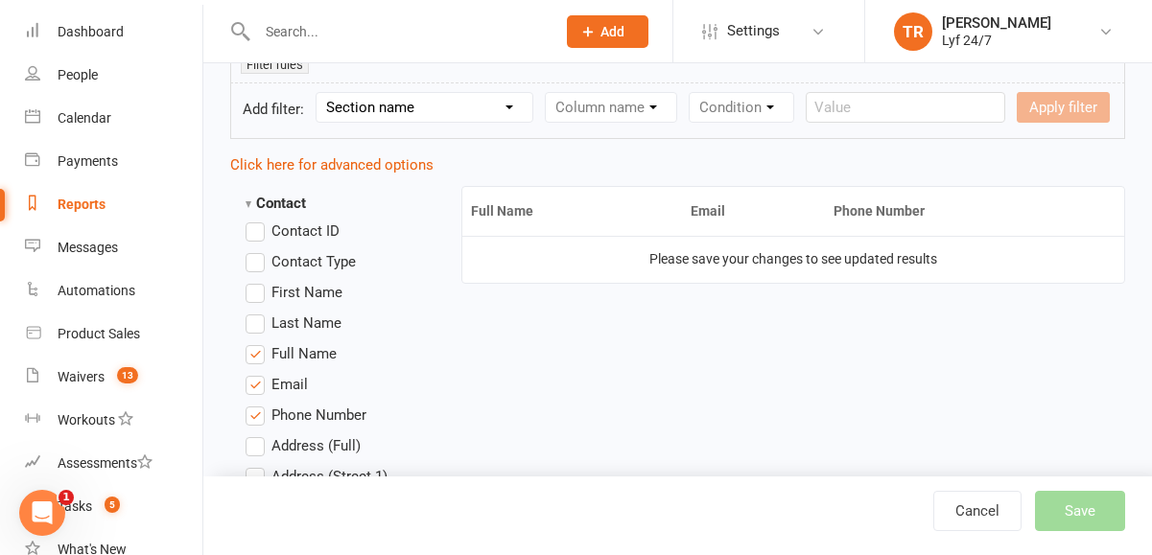
scroll to position [332, 0]
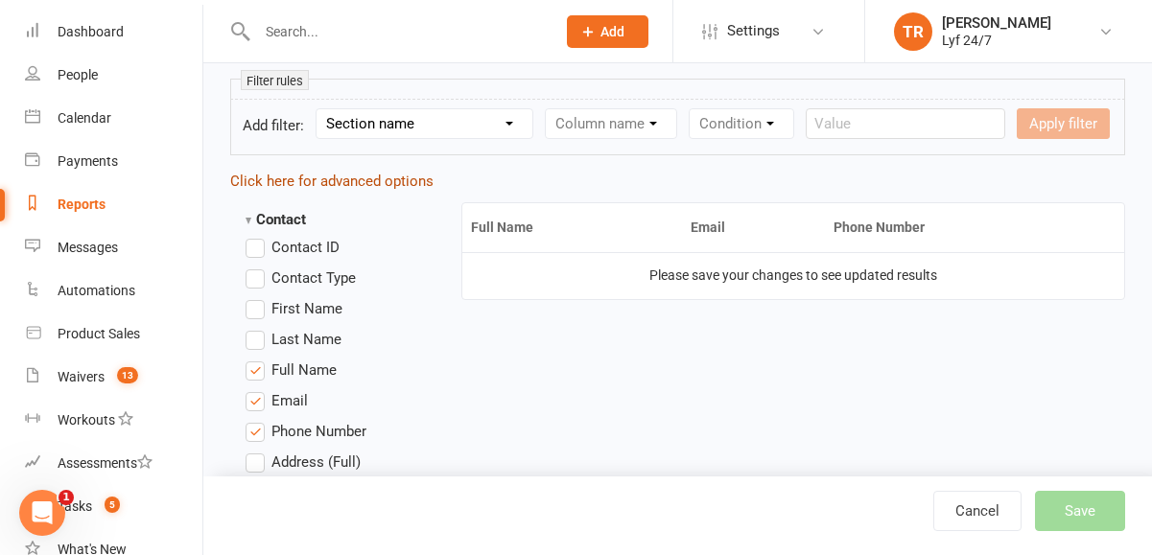
click at [361, 179] on link "Click here for advanced options" at bounding box center [331, 181] width 203 height 17
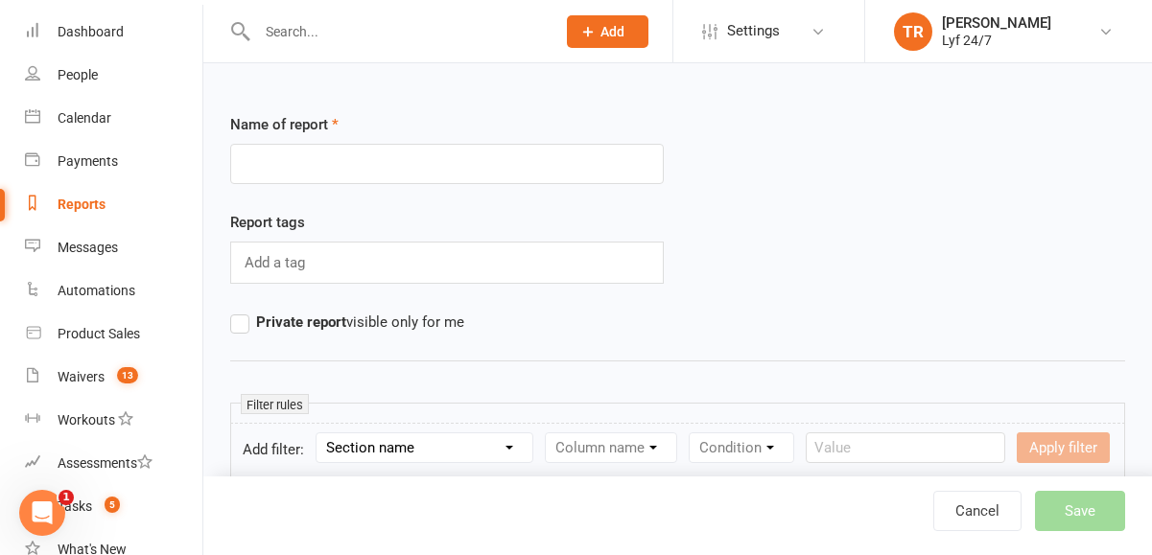
scroll to position [0, 0]
